Goal: Task Accomplishment & Management: Use online tool/utility

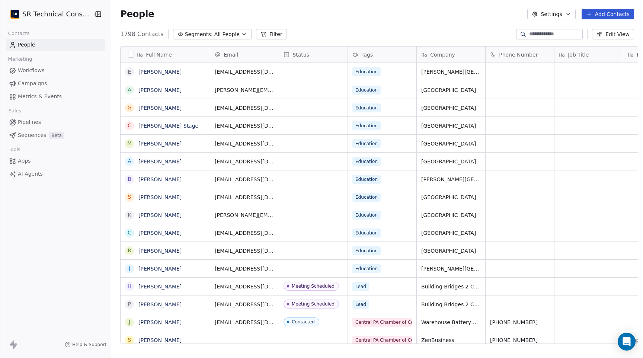
scroll to position [315, 536]
click at [229, 33] on span "All People" at bounding box center [226, 35] width 25 height 8
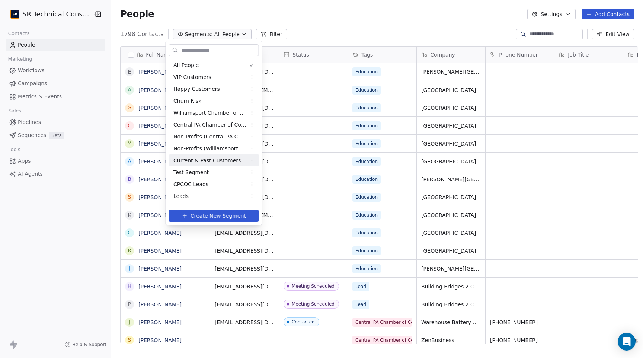
click at [212, 159] on span "Current & Past Customers" at bounding box center [206, 161] width 67 height 8
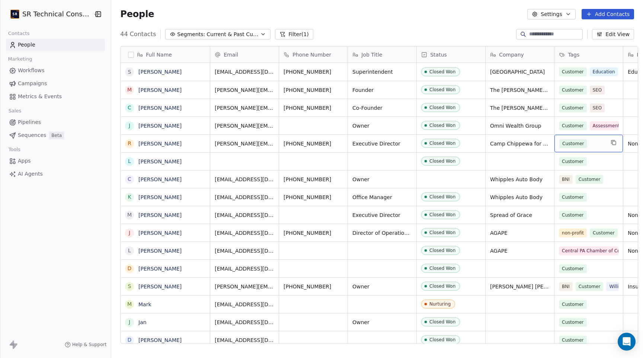
click at [597, 144] on div "Customer" at bounding box center [581, 143] width 45 height 9
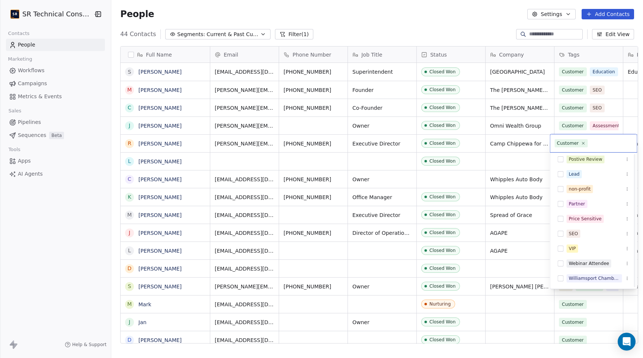
scroll to position [0, 0]
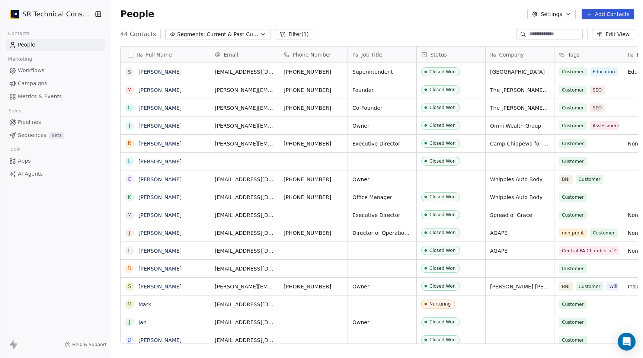
click at [83, 178] on html "SR Technical Consultants Contacts People Marketing Workflows Campaigns Metrics …" at bounding box center [321, 179] width 643 height 358
click at [603, 143] on div "Customer" at bounding box center [588, 143] width 68 height 17
type input "**********"
click at [598, 166] on span "Cybersecurity" at bounding box center [607, 165] width 27 height 8
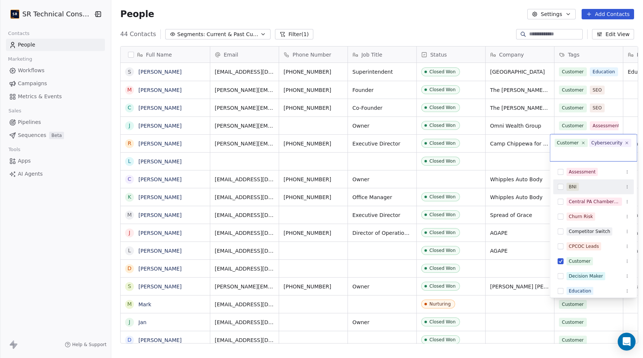
click at [82, 199] on html "SR Technical Consultants Contacts People Marketing Workflows Campaigns Metrics …" at bounding box center [321, 179] width 643 height 358
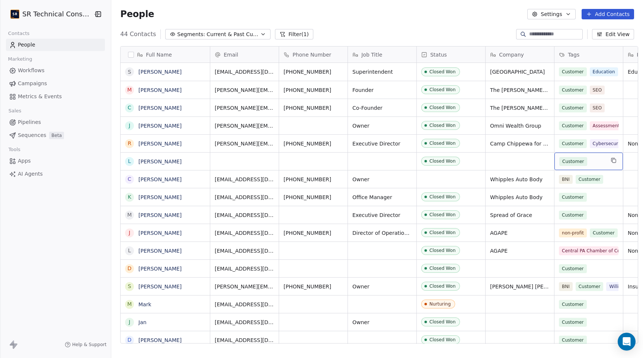
click at [593, 163] on div "Customer" at bounding box center [581, 161] width 45 height 9
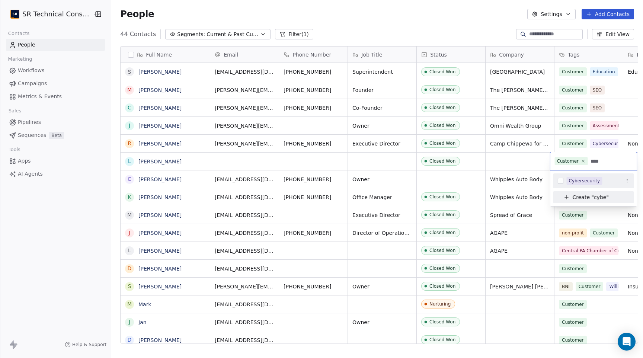
type input "****"
click at [574, 182] on div "Cybersecurity" at bounding box center [584, 180] width 31 height 7
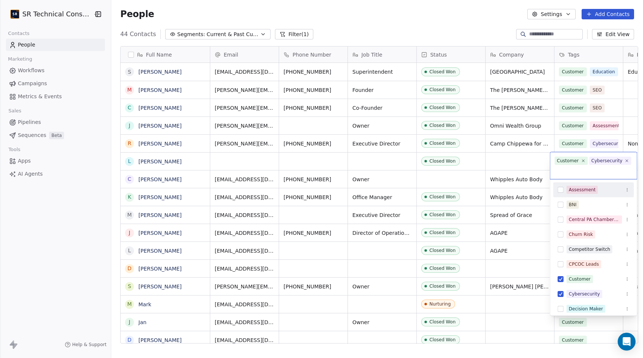
click at [594, 140] on html "SR Technical Consultants Contacts People Marketing Workflows Campaigns Metrics …" at bounding box center [321, 179] width 643 height 358
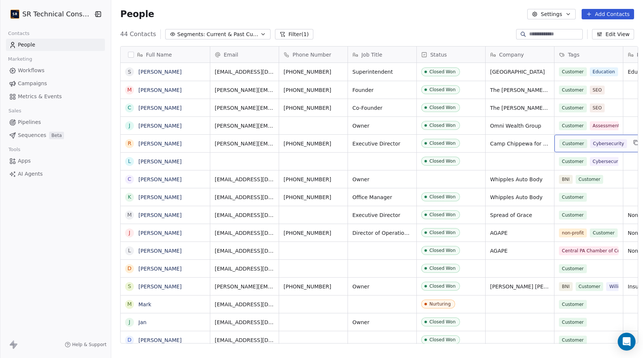
click at [600, 142] on span "Cybersecurity" at bounding box center [608, 143] width 37 height 9
click at [618, 144] on span "Cybersecurity" at bounding box center [608, 143] width 37 height 9
click at [594, 142] on span "Cybersecurity" at bounding box center [608, 143] width 37 height 9
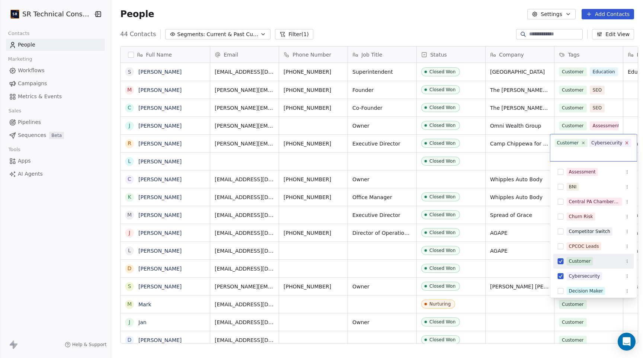
click at [626, 141] on icon at bounding box center [626, 142] width 5 height 5
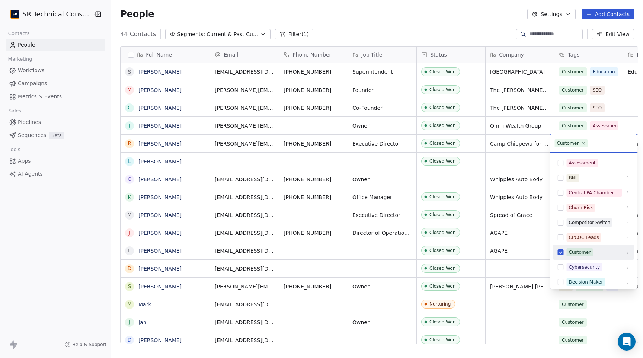
click at [83, 195] on html "SR Technical Consultants Contacts People Marketing Workflows Campaigns Metrics …" at bounding box center [321, 179] width 643 height 358
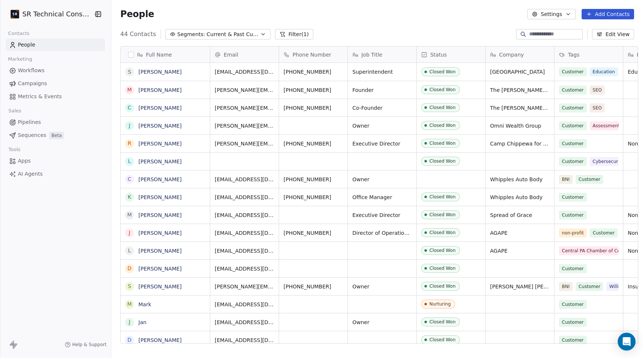
click at [83, 195] on div "SR Technical Consultants Contacts People Marketing Workflows Campaigns Metrics …" at bounding box center [55, 179] width 111 height 358
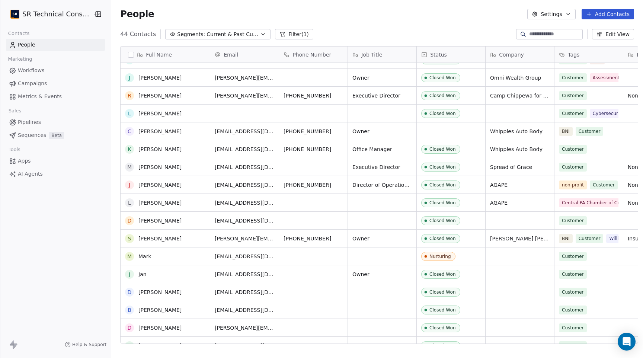
scroll to position [52, 0]
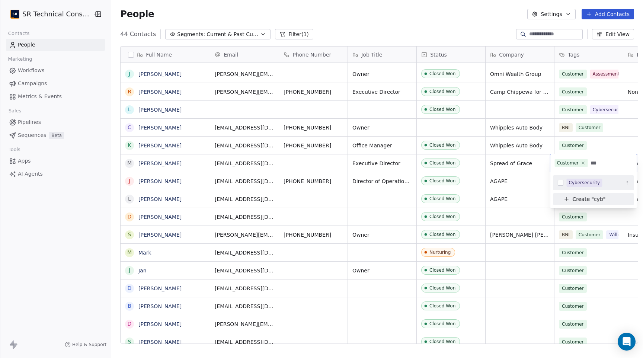
type input "***"
click at [578, 184] on div "Cybersecurity" at bounding box center [584, 182] width 31 height 7
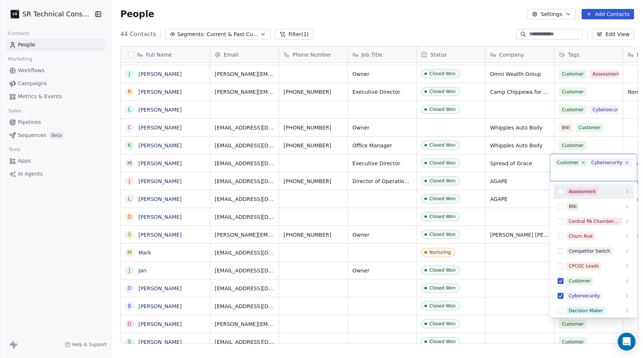
click at [65, 212] on html "SR Technical Consultants Contacts People Marketing Workflows Campaigns Metrics …" at bounding box center [321, 179] width 643 height 358
click at [65, 212] on div "SR Technical Consultants Contacts People Marketing Workflows Campaigns Metrics …" at bounding box center [55, 179] width 111 height 358
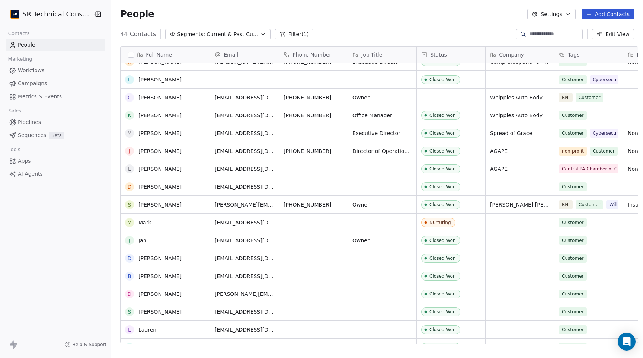
scroll to position [90, 0]
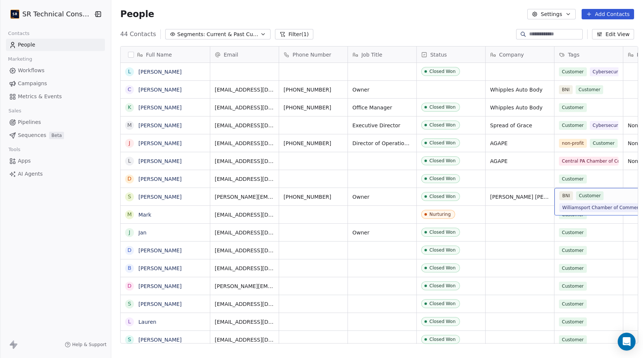
click at [594, 201] on div "BNI Customer Williamsport Chamber of Commerce" at bounding box center [603, 201] width 89 height 21
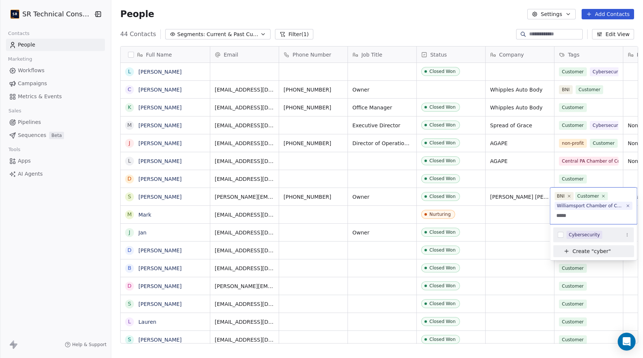
type input "*****"
click at [563, 234] on div "Cybersecurity" at bounding box center [593, 235] width 81 height 12
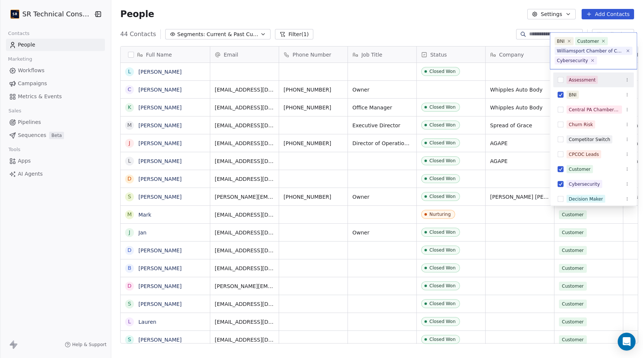
click at [85, 243] on html "SR Technical Consultants Contacts People Marketing Workflows Campaigns Metrics …" at bounding box center [321, 179] width 643 height 358
click at [85, 243] on div "SR Technical Consultants Contacts People Marketing Workflows Campaigns Metrics …" at bounding box center [55, 179] width 111 height 358
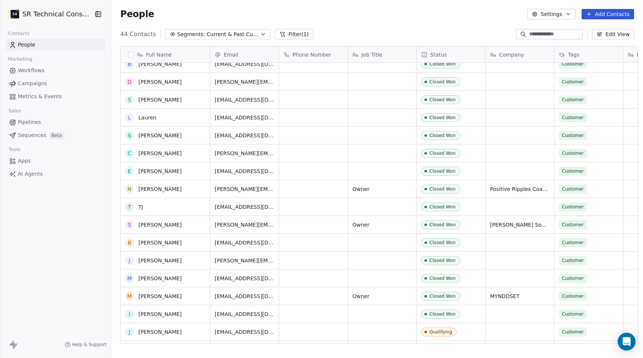
scroll to position [283, 0]
